Goal: Task Accomplishment & Management: Manage account settings

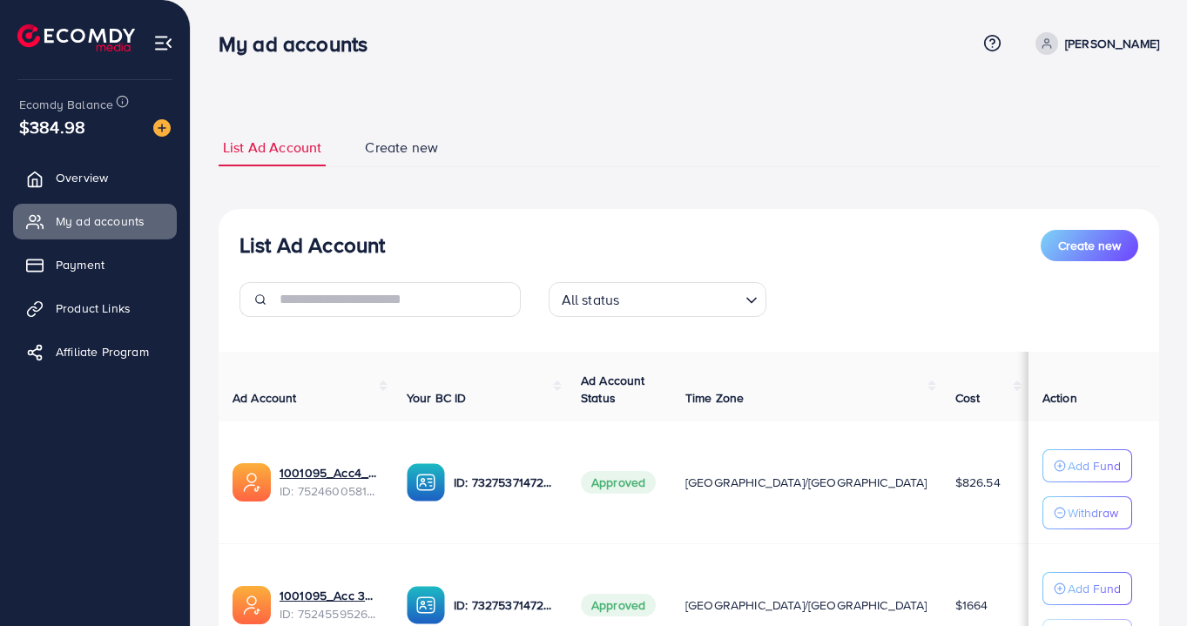
click at [76, 264] on span "Payment" at bounding box center [80, 264] width 49 height 17
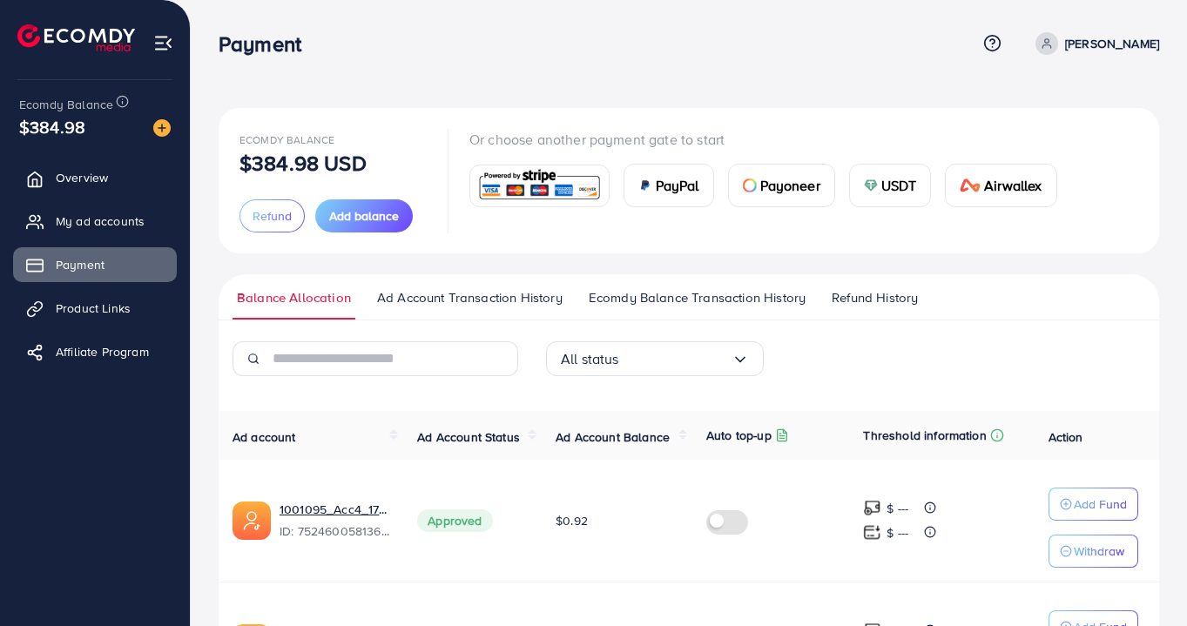
click at [66, 229] on span "My ad accounts" at bounding box center [100, 220] width 89 height 17
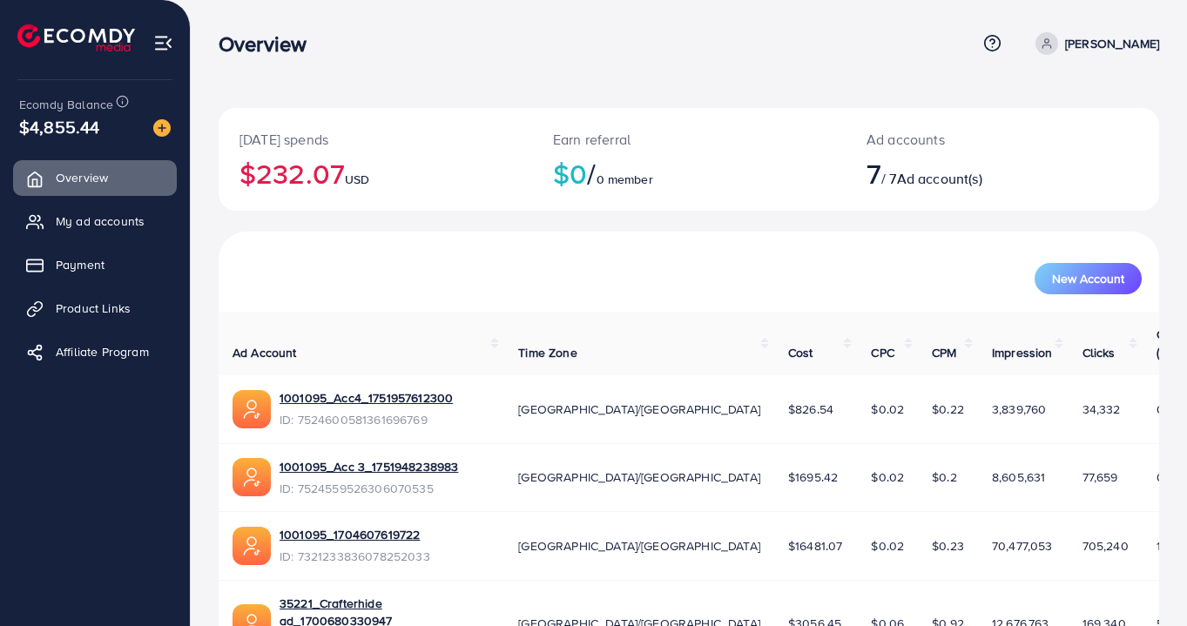
click at [63, 227] on span "My ad accounts" at bounding box center [100, 220] width 89 height 17
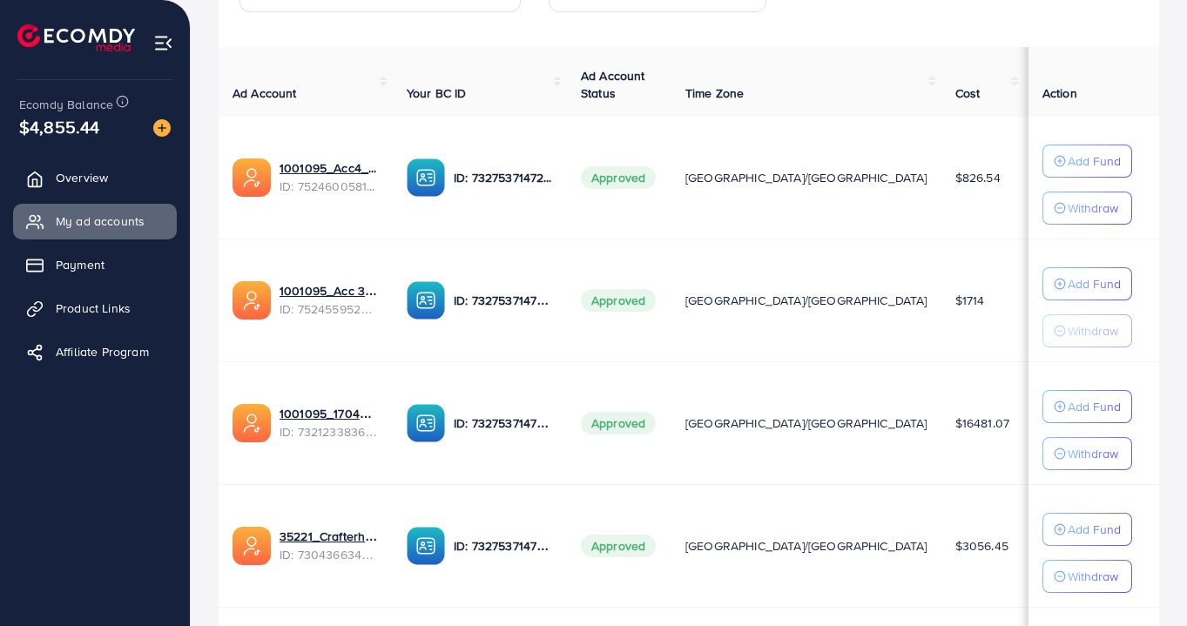
scroll to position [307, 0]
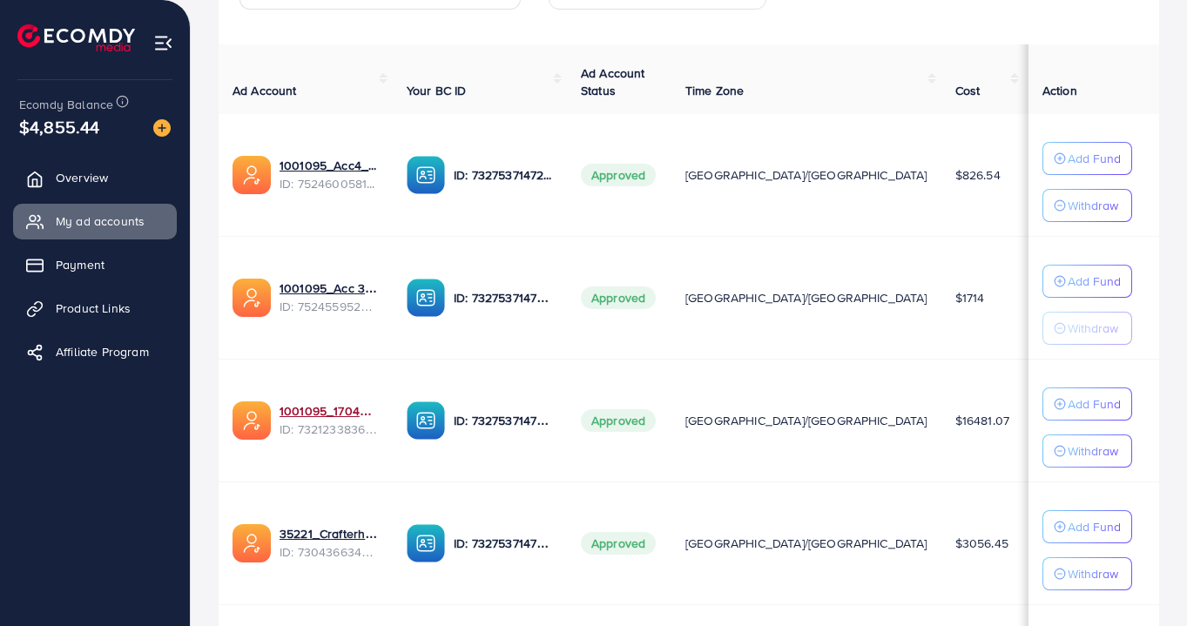
click at [297, 410] on link "1001095_1704607619722" at bounding box center [328, 410] width 99 height 17
click at [320, 407] on link "1001095_1704607619722" at bounding box center [328, 410] width 99 height 17
